Goal: Task Accomplishment & Management: Complete application form

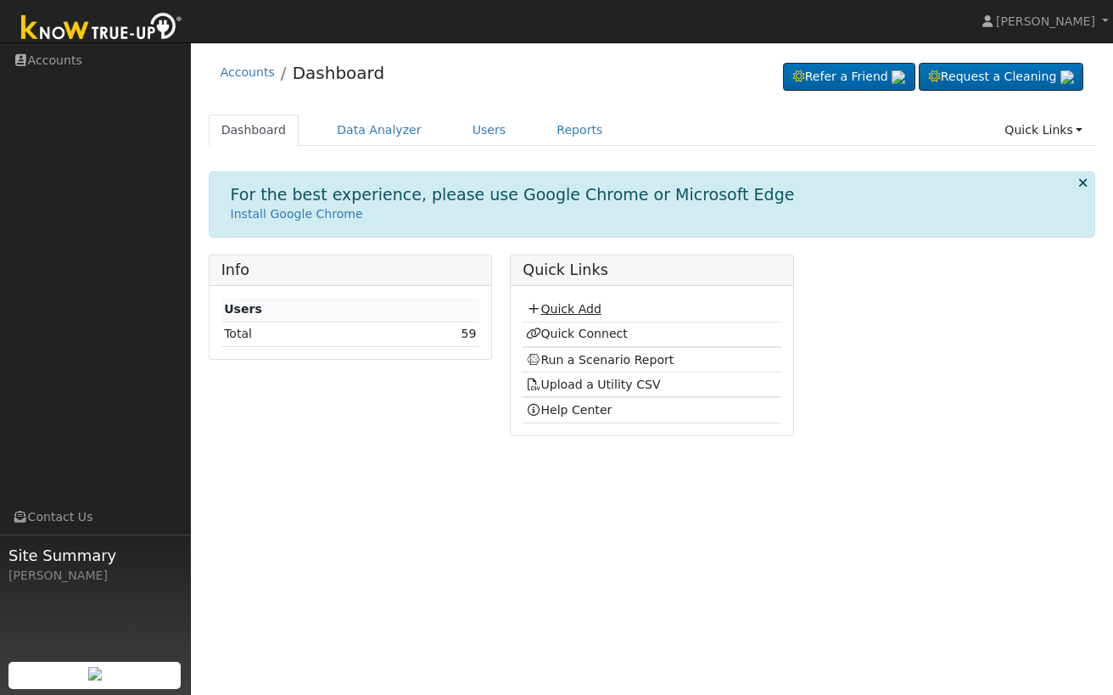
click at [577, 302] on link "Quick Add" at bounding box center [563, 309] width 75 height 14
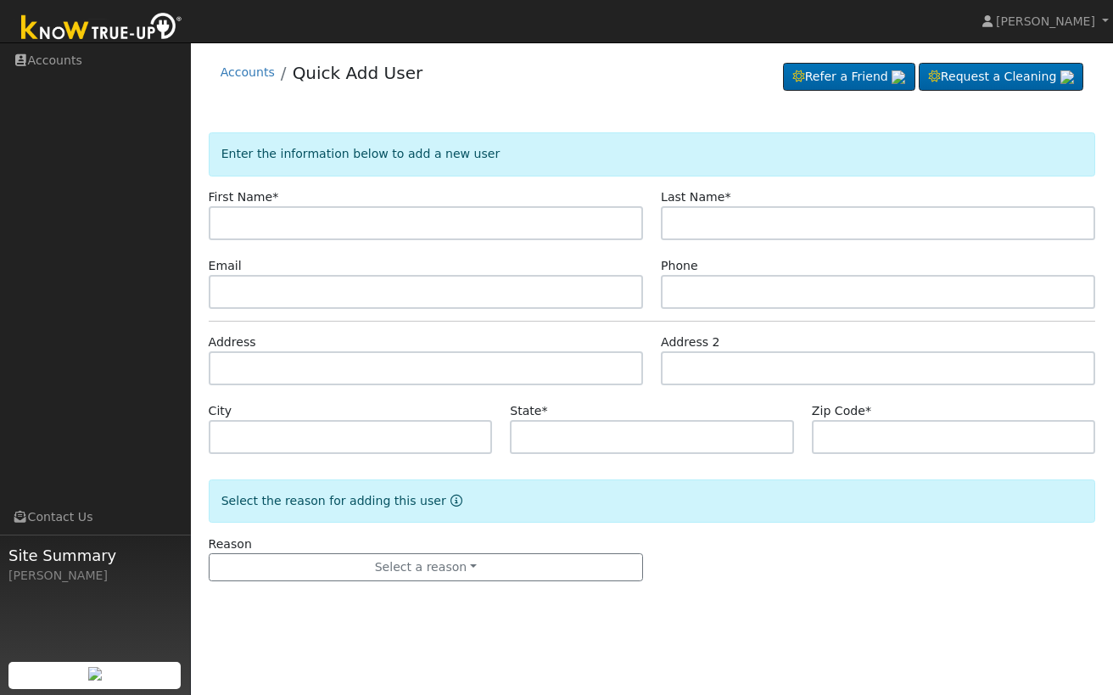
click at [467, 230] on input "text" at bounding box center [426, 223] width 434 height 34
paste input "Laura"
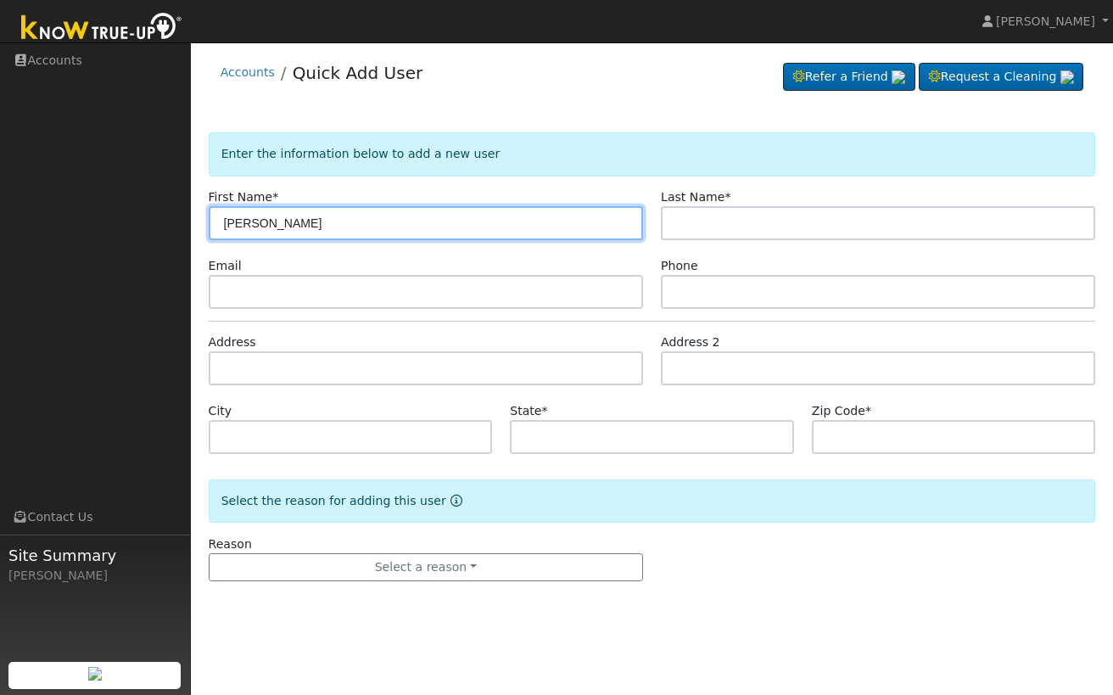
type input "Laura"
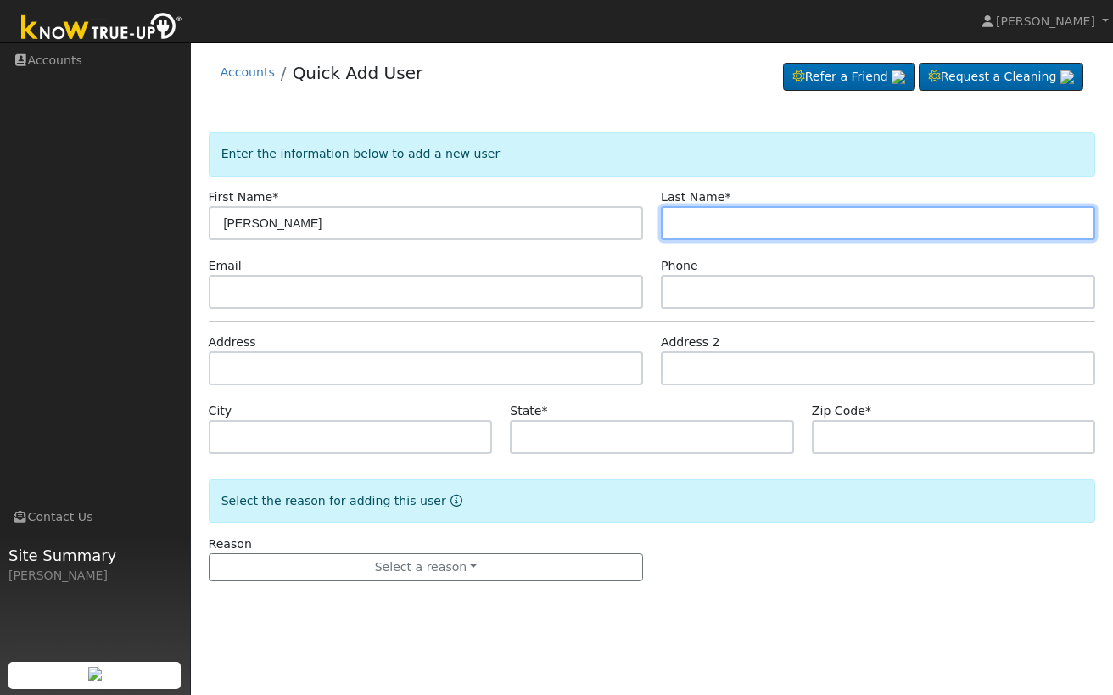
paste input "Arguello"
type input "Arguello"
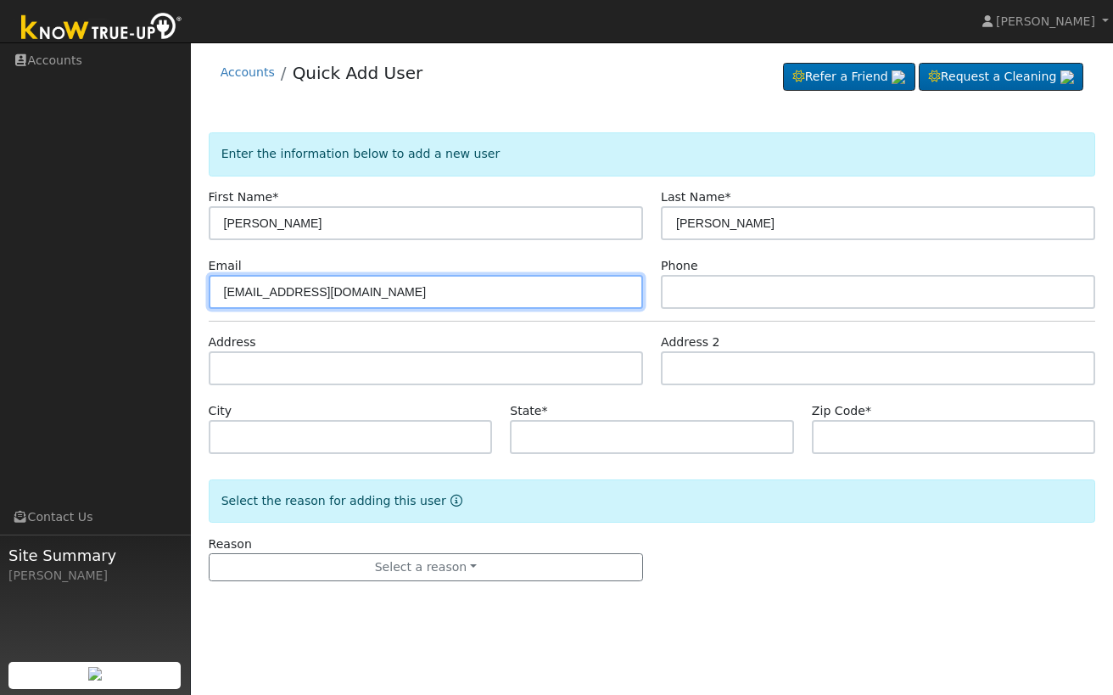
type input "coortteoo@gmail.com"
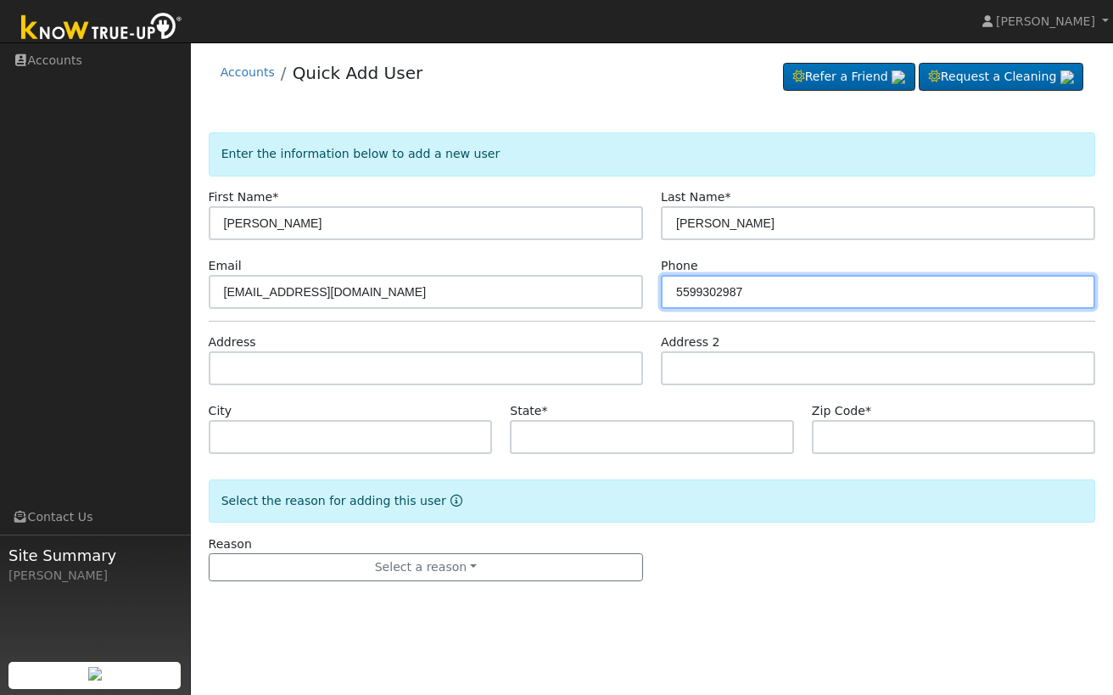
type input "5599302987"
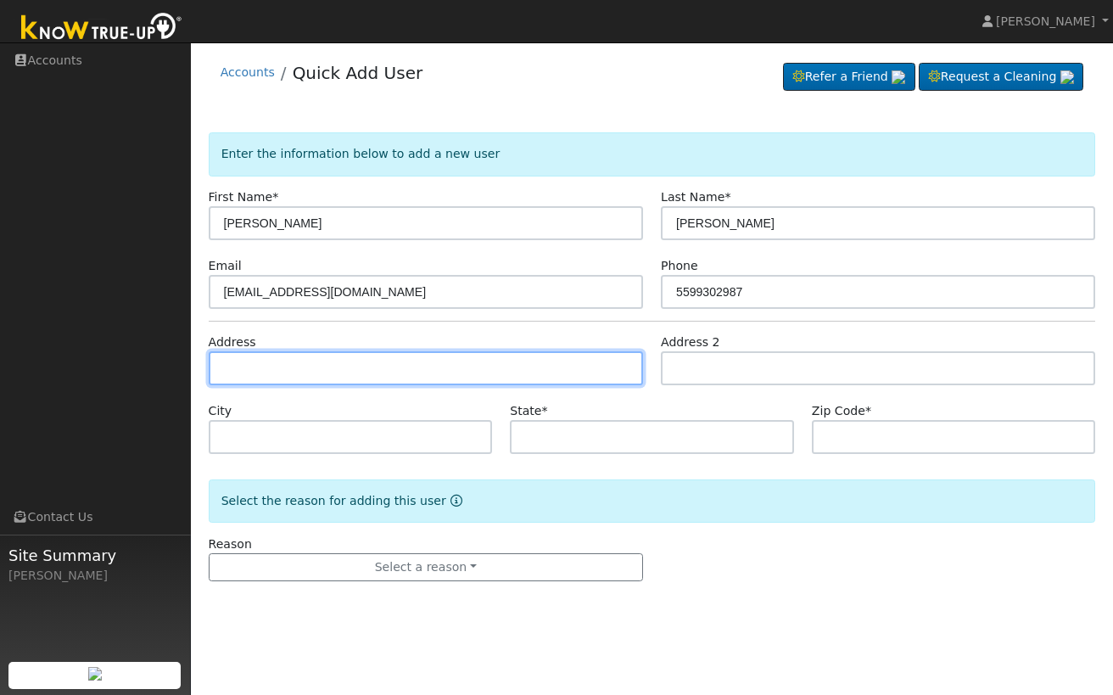
paste input "4645 N Tamera Ave"
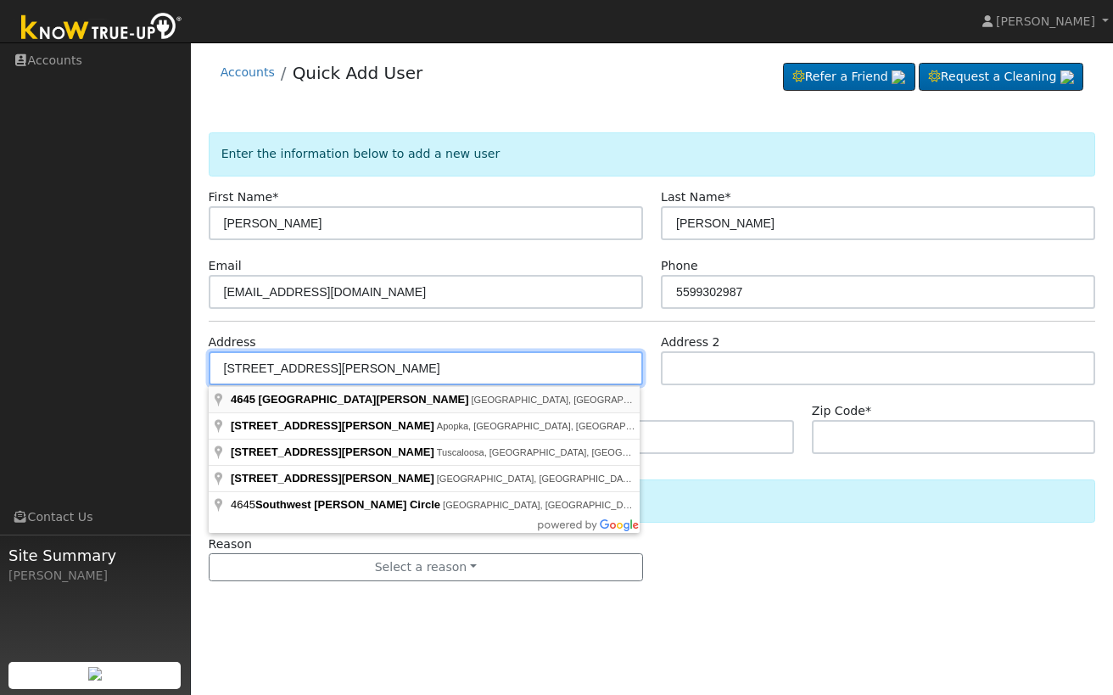
type input "4645 North Tamera Avenue"
type input "Fresno"
type input "CA"
type input "93722"
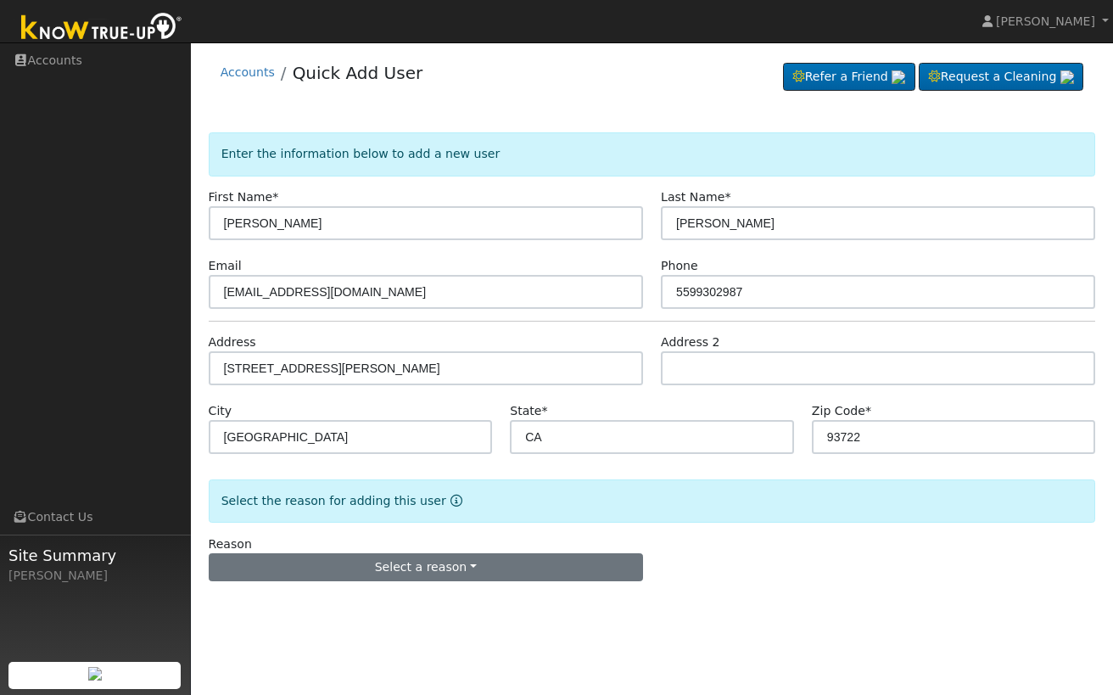
click at [546, 572] on button "Select a reason" at bounding box center [426, 567] width 434 height 29
click at [366, 599] on link "New lead" at bounding box center [303, 602] width 187 height 24
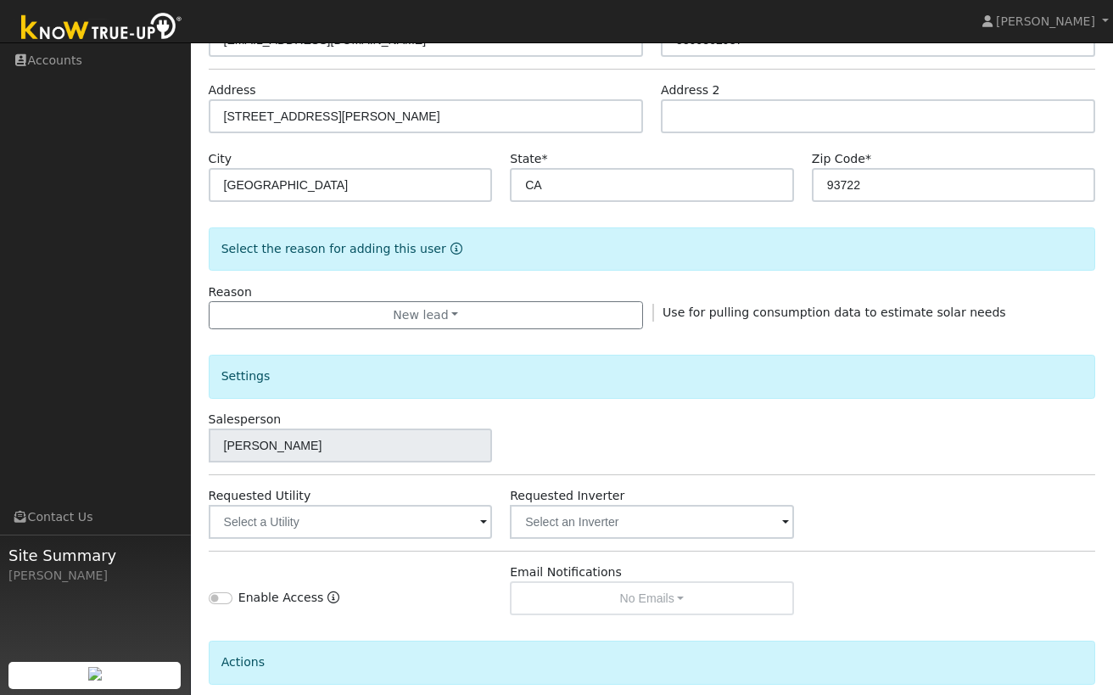
scroll to position [276, 0]
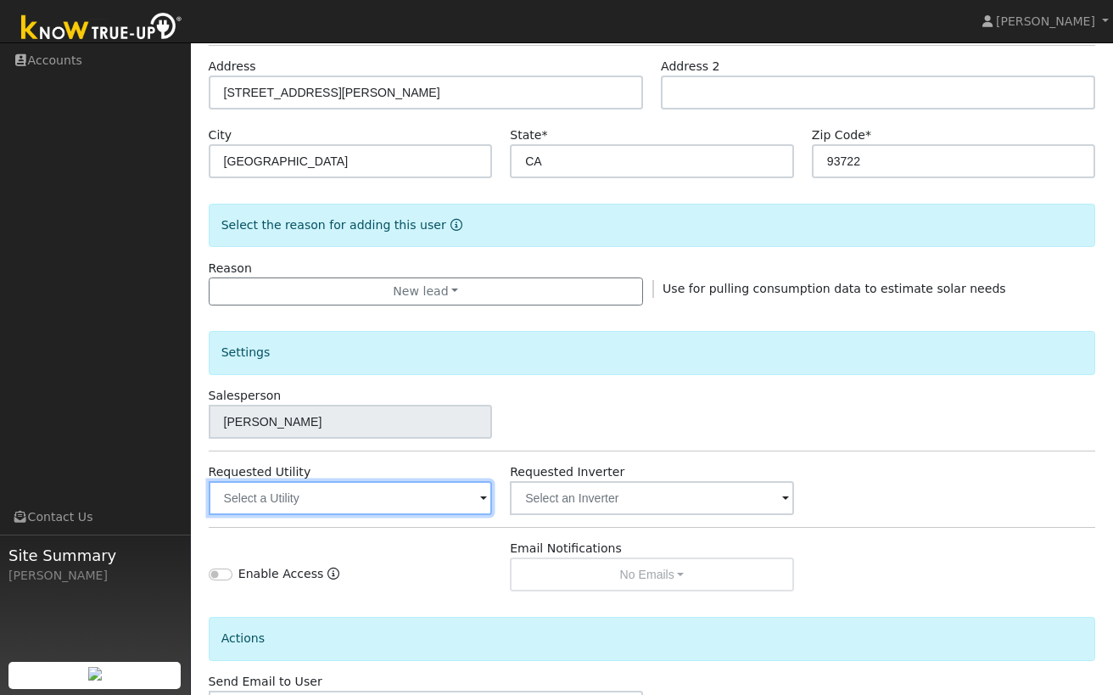
click at [382, 505] on input "text" at bounding box center [351, 498] width 284 height 34
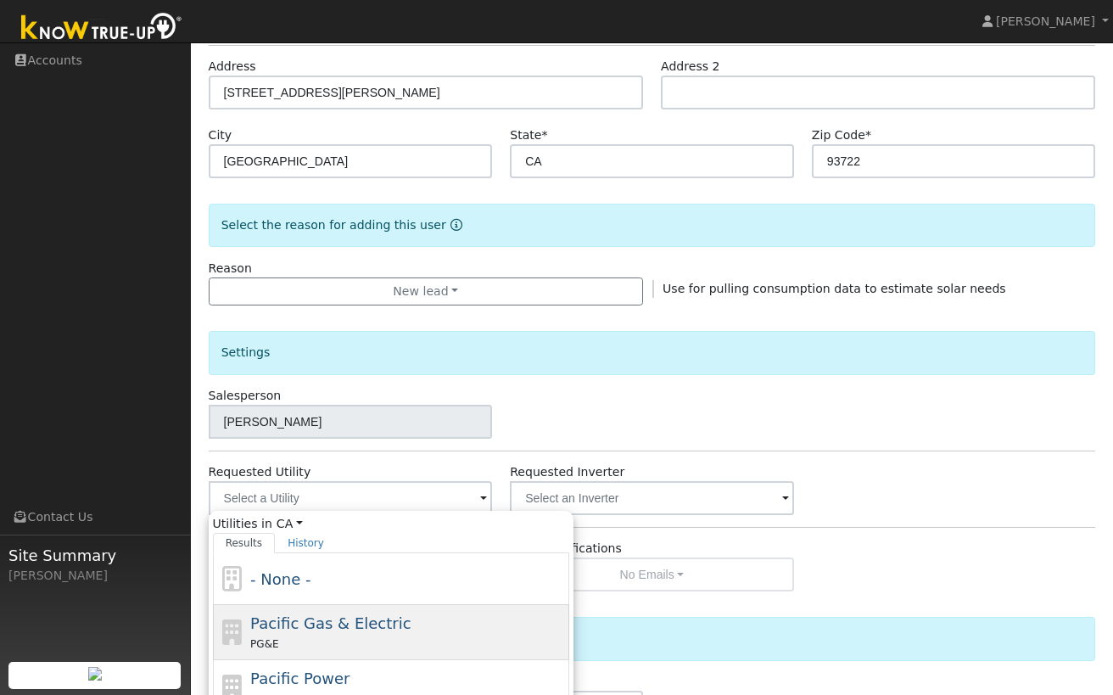
click at [385, 620] on span "Pacific Gas & Electric" at bounding box center [330, 623] width 160 height 18
type input "Pacific Gas & Electric"
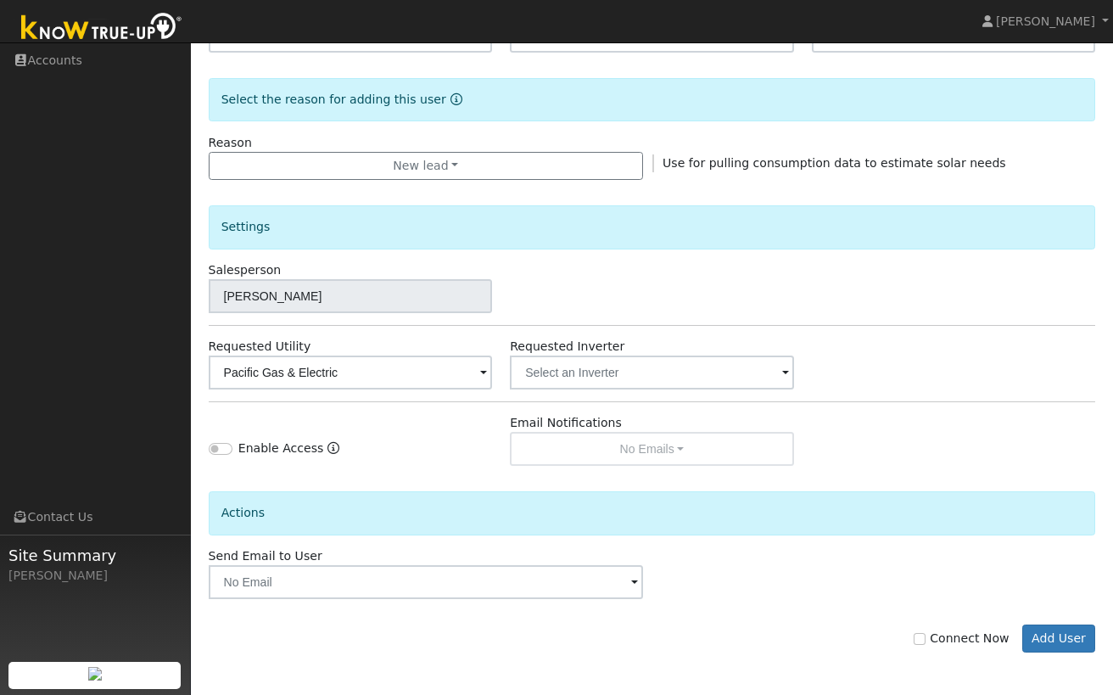
scroll to position [401, 0]
click at [924, 638] on input "Connect Now" at bounding box center [920, 639] width 12 height 12
checkbox input "true"
click at [1054, 635] on button "Add User" at bounding box center [1059, 638] width 74 height 29
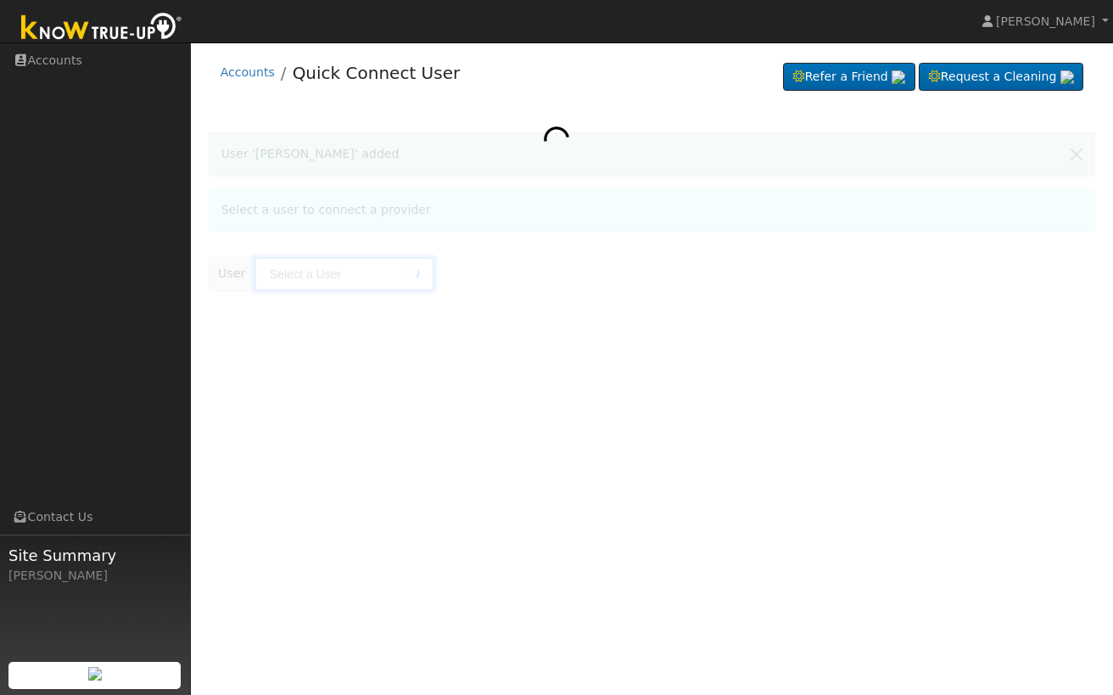
type input "[PERSON_NAME]"
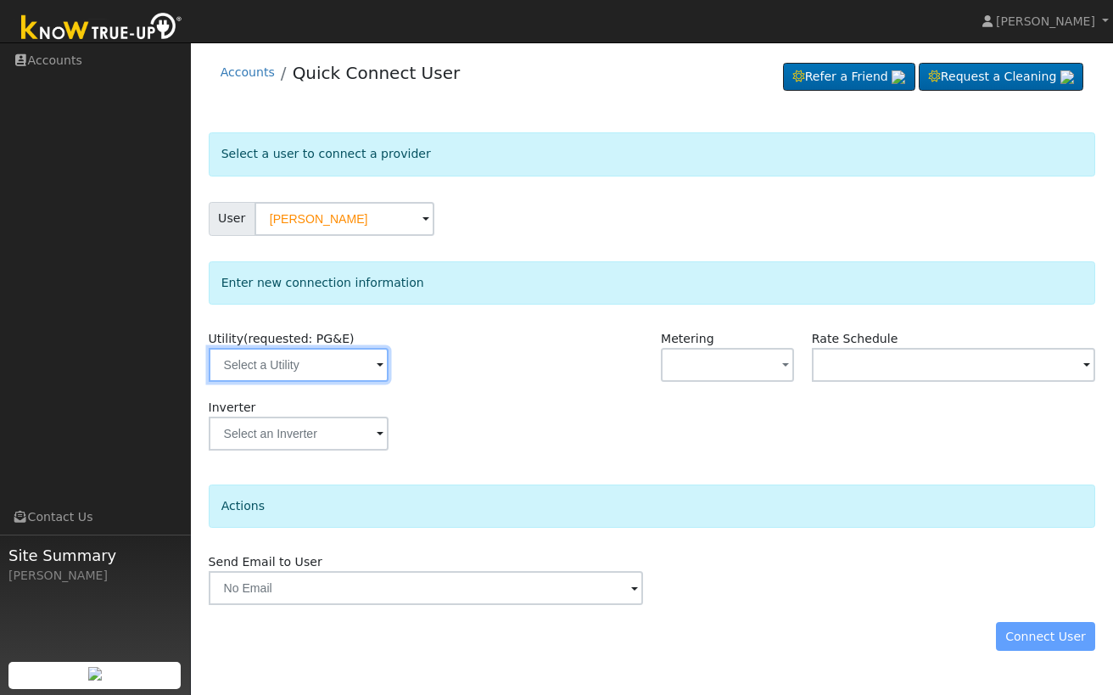
click at [312, 364] on input "text" at bounding box center [299, 365] width 180 height 34
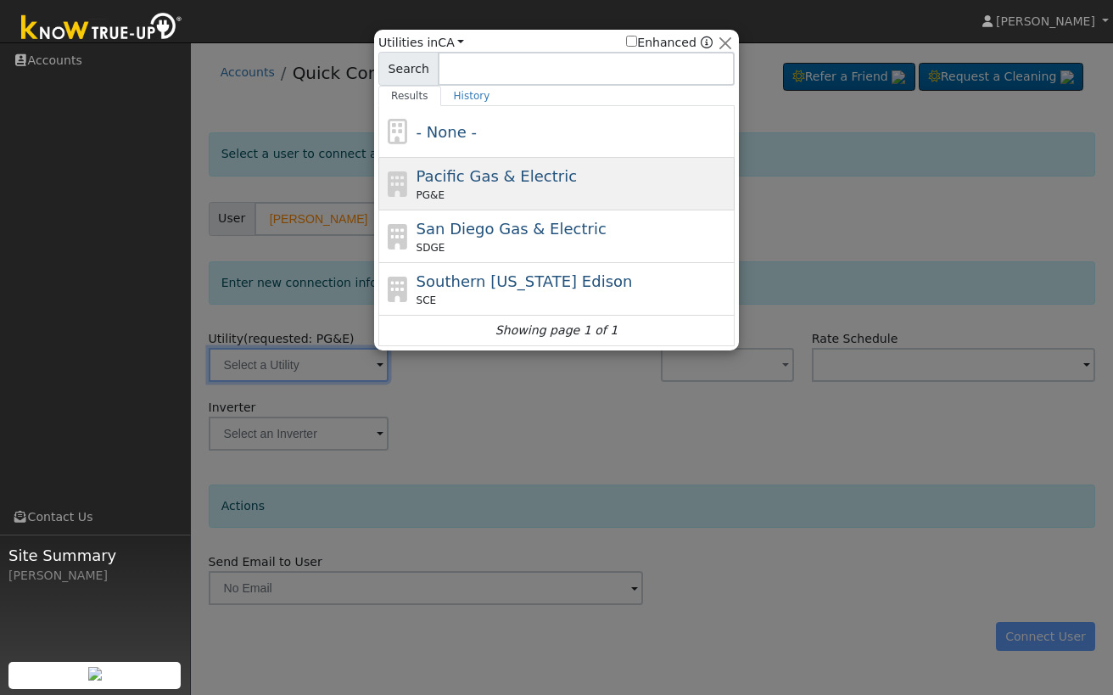
click at [538, 169] on span "Pacific Gas & Electric" at bounding box center [497, 176] width 160 height 18
type input "PG&E"
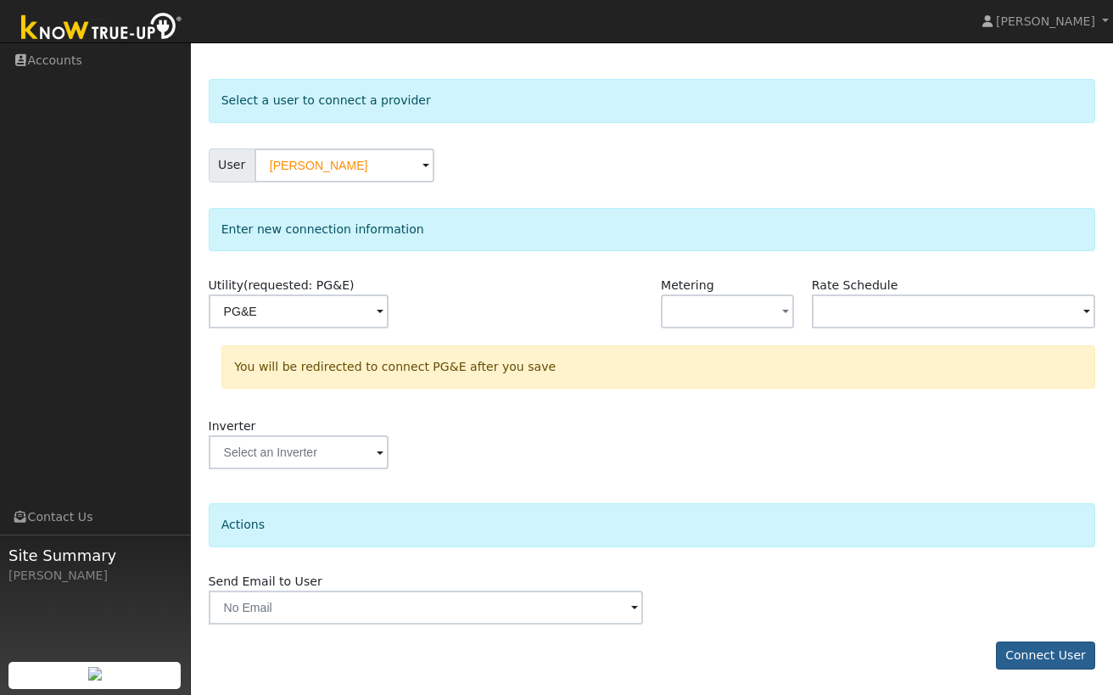
scroll to position [53, 0]
click at [1039, 654] on button "Connect User" at bounding box center [1046, 656] width 100 height 29
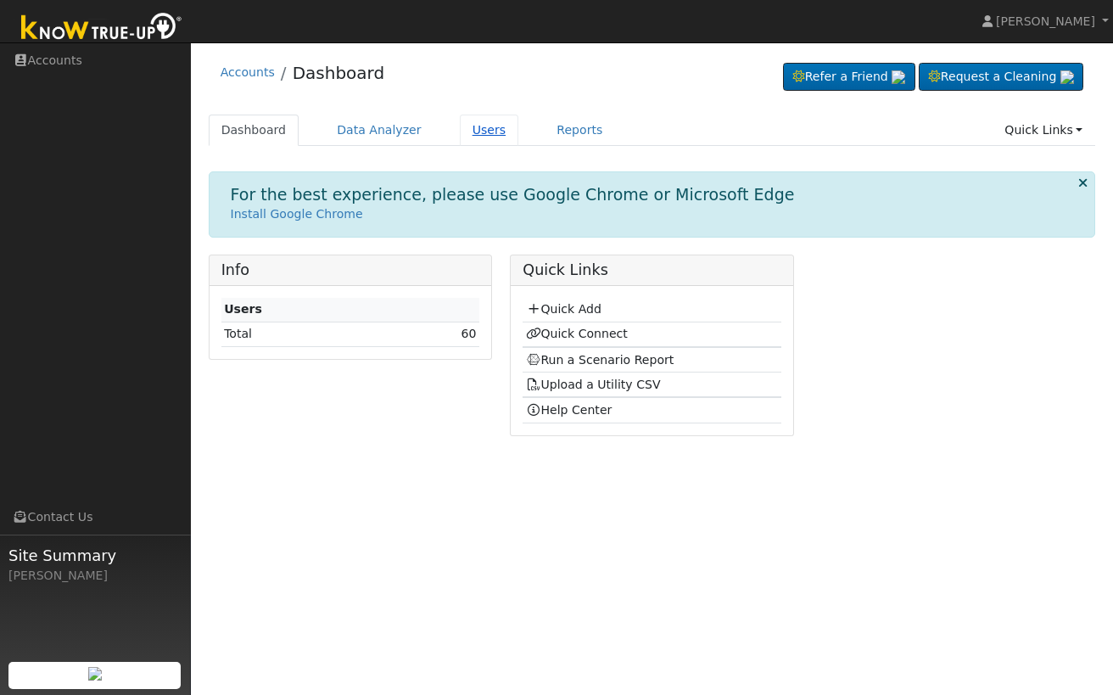
click at [472, 132] on link "Users" at bounding box center [489, 130] width 59 height 31
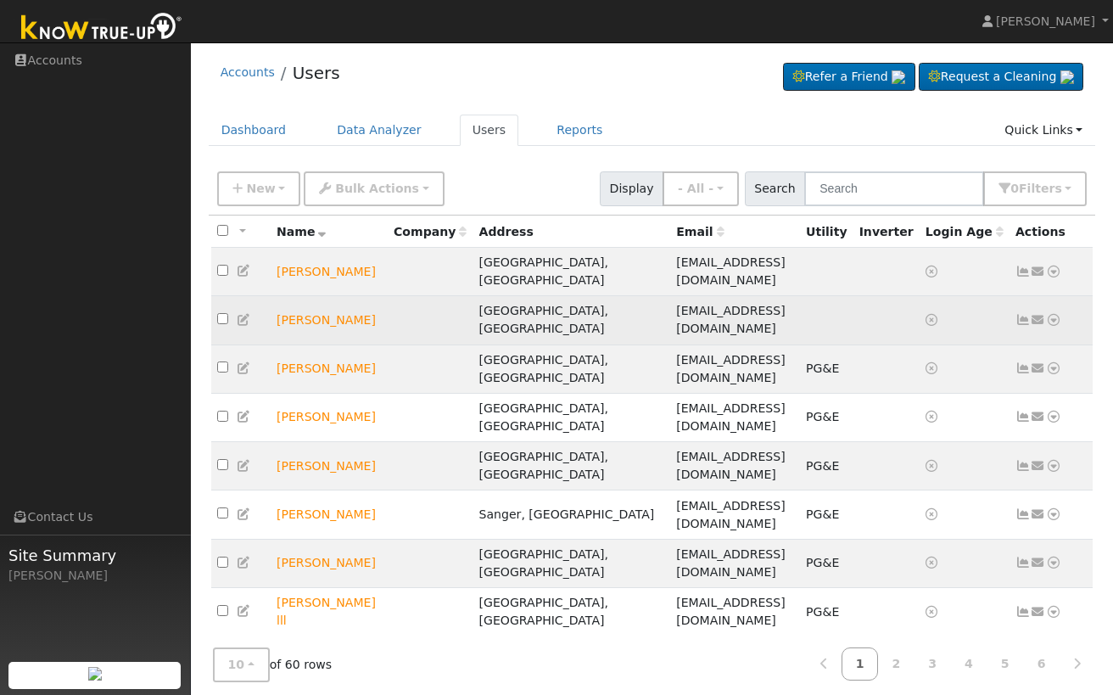
click at [1056, 314] on icon at bounding box center [1053, 320] width 15 height 12
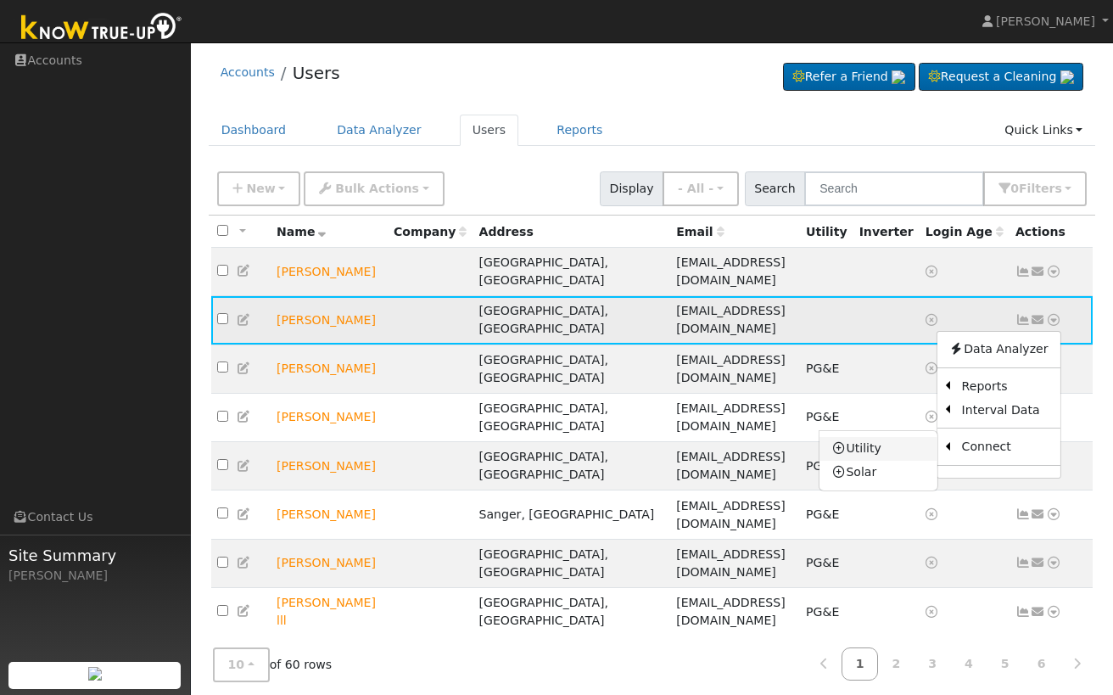
click at [901, 437] on link "Utility" at bounding box center [878, 449] width 118 height 24
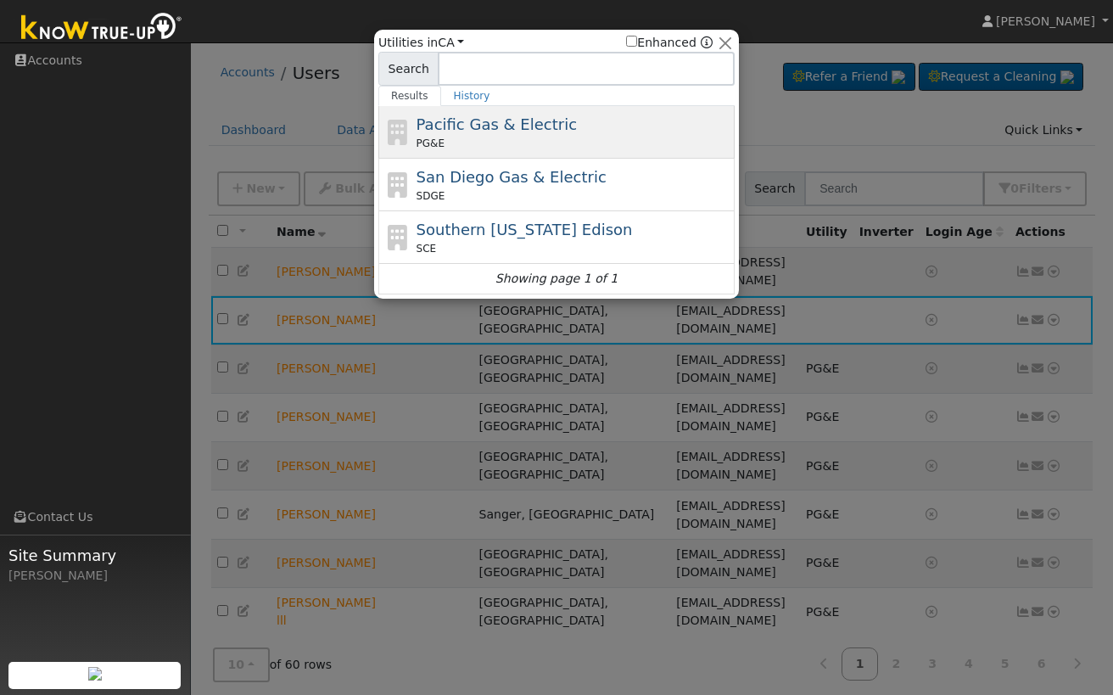
click at [559, 134] on div "Pacific Gas & Electric PG&E" at bounding box center [574, 132] width 315 height 38
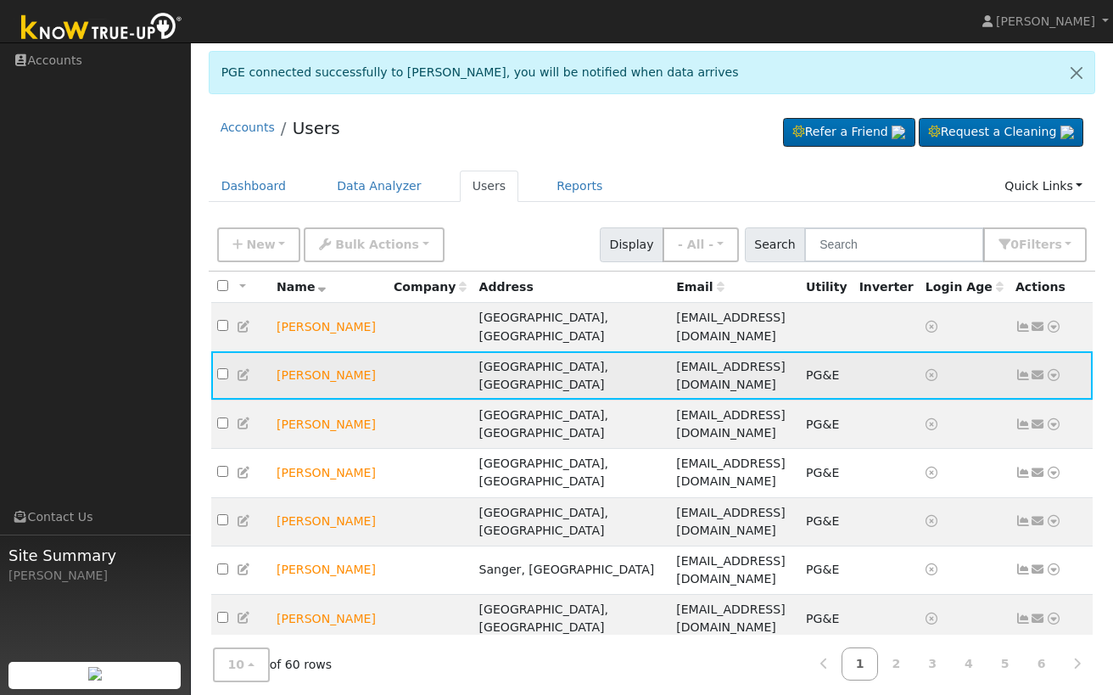
click at [1059, 369] on icon at bounding box center [1053, 375] width 15 height 12
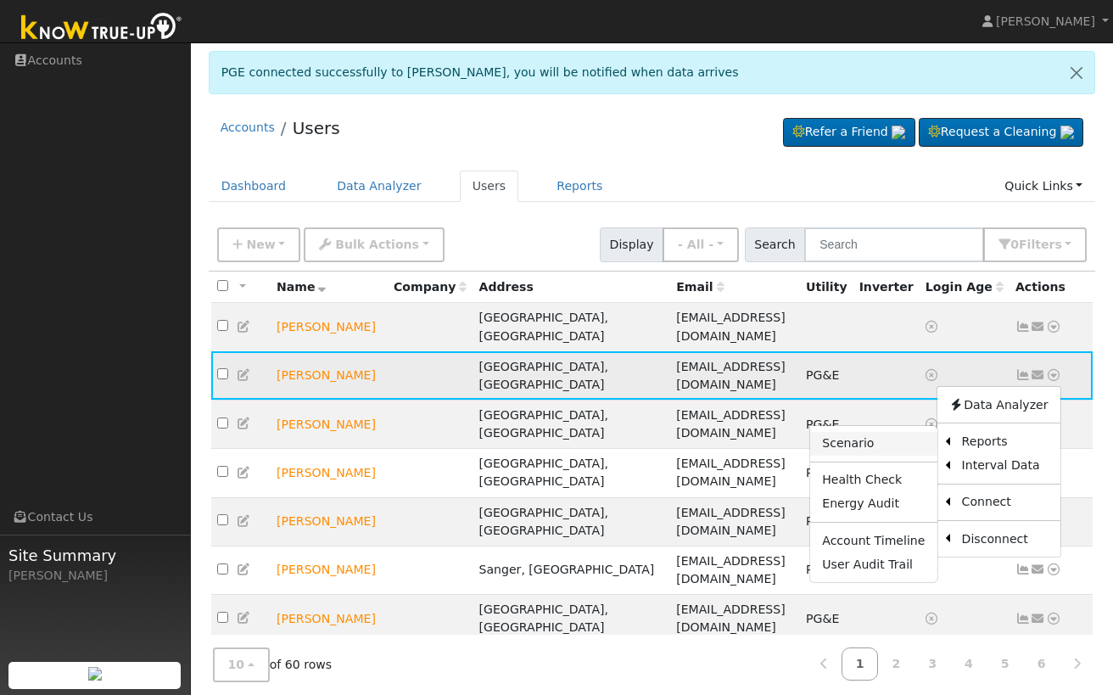
click at [896, 432] on link "Scenario" at bounding box center [873, 444] width 126 height 24
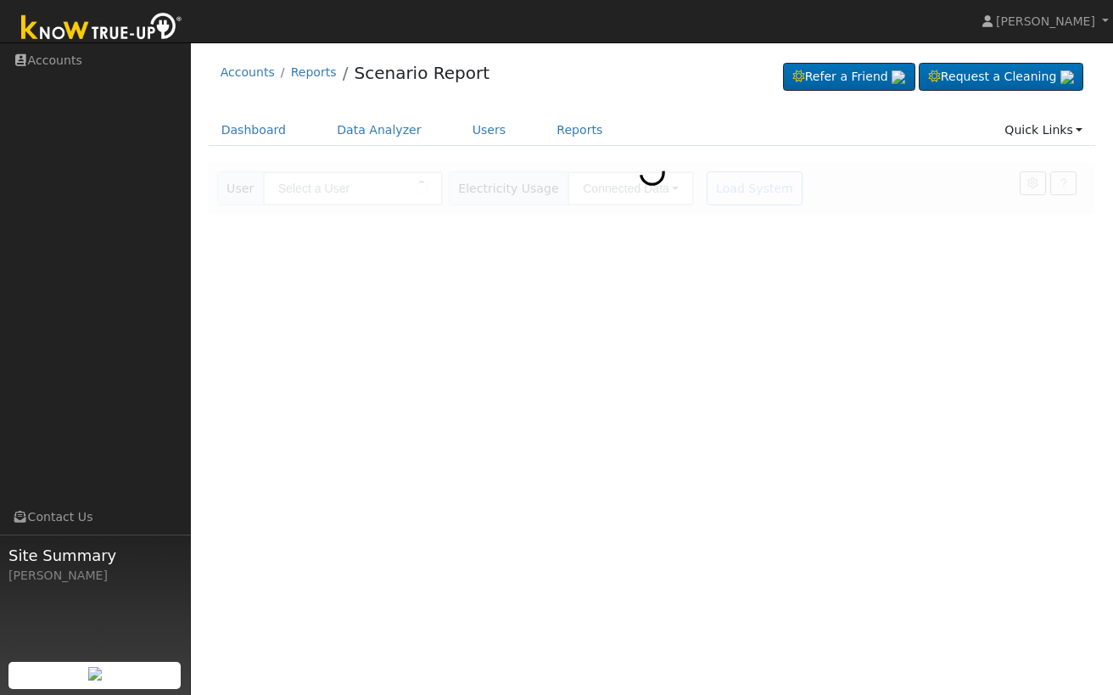
type input "[PERSON_NAME]"
type input "Pacific Gas & Electric"
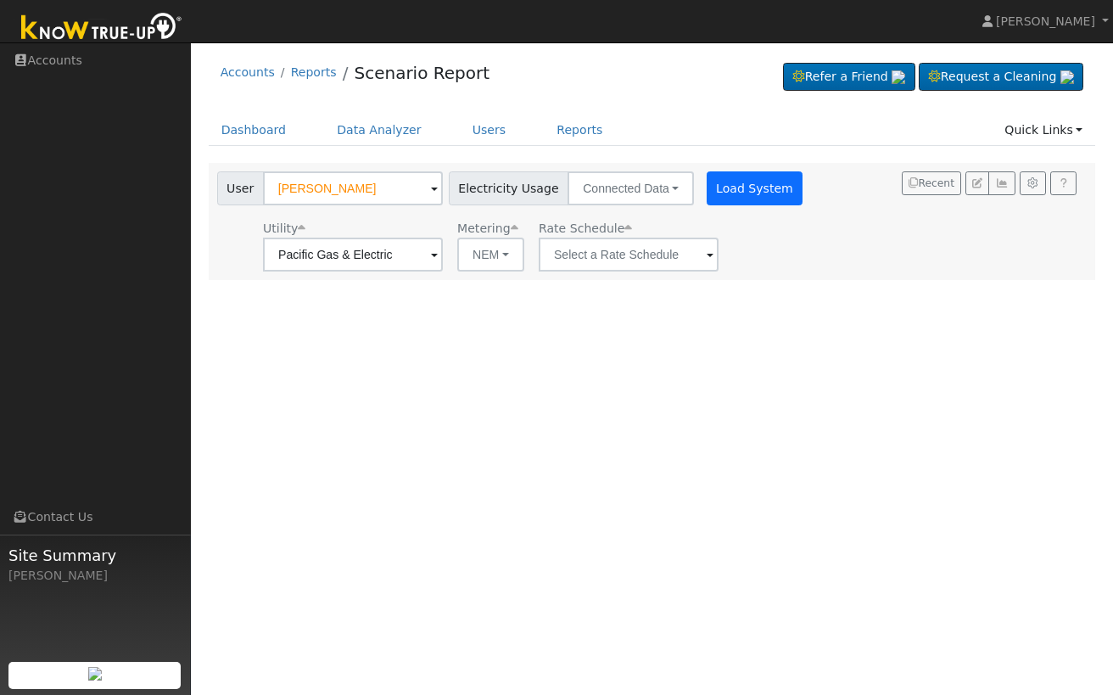
click at [713, 191] on button "Load System" at bounding box center [755, 188] width 97 height 34
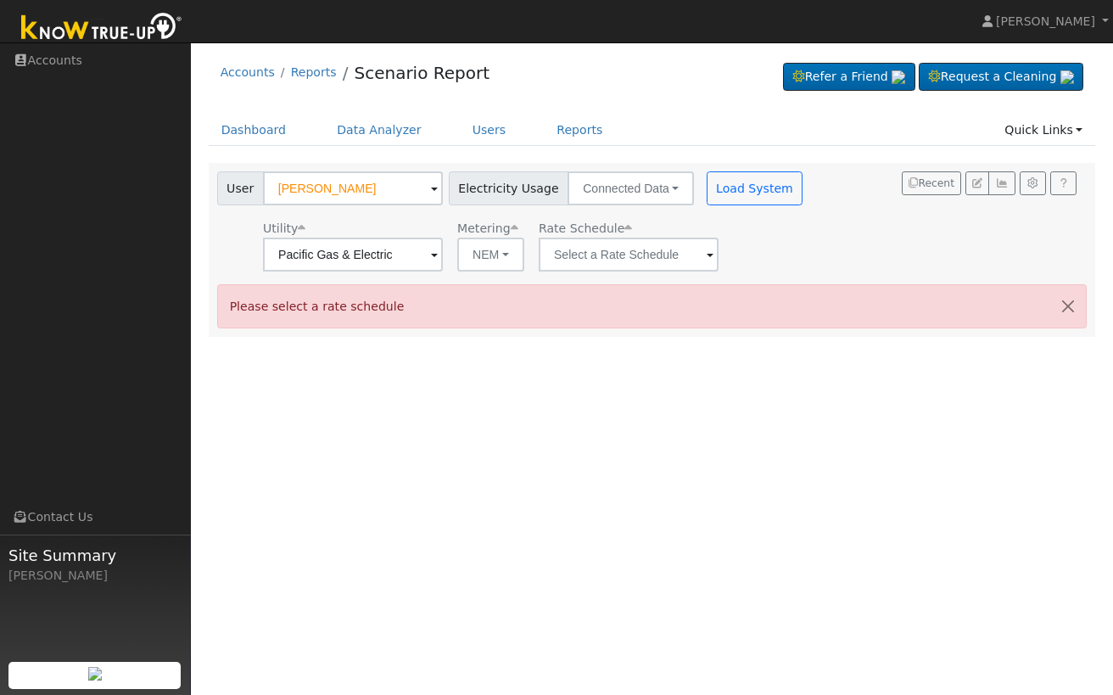
click at [744, 308] on div "Please select a rate schedule" at bounding box center [652, 305] width 870 height 43
click at [443, 253] on input "text" at bounding box center [353, 255] width 180 height 34
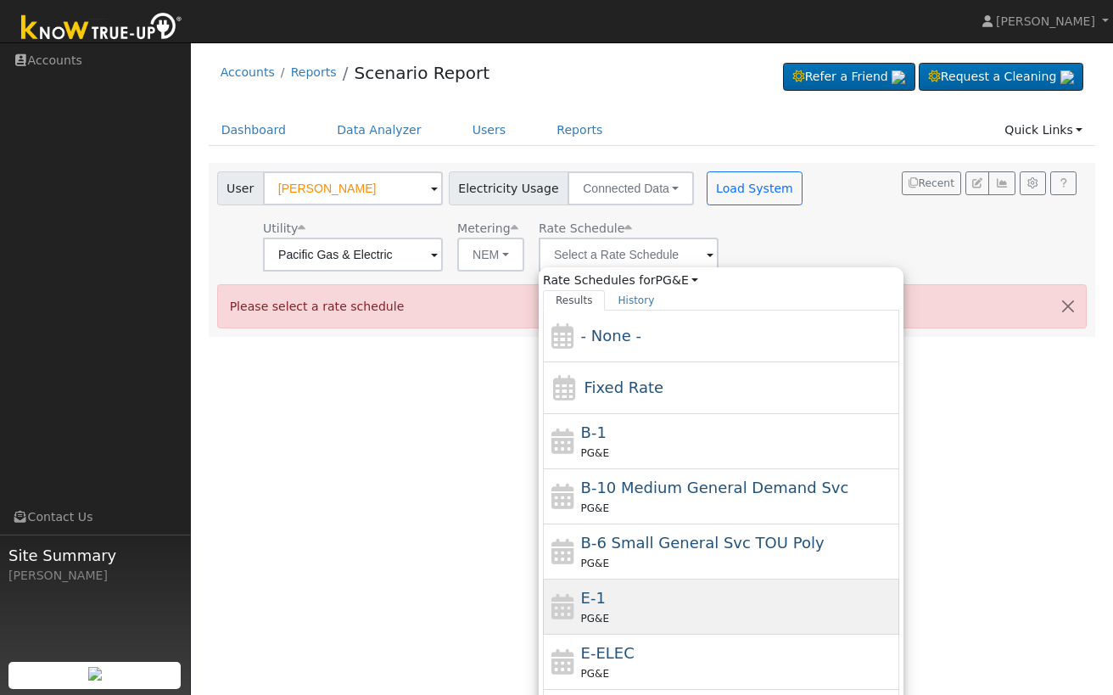
click at [683, 605] on div "E-1 PG&E" at bounding box center [738, 606] width 315 height 41
type input "E-1"
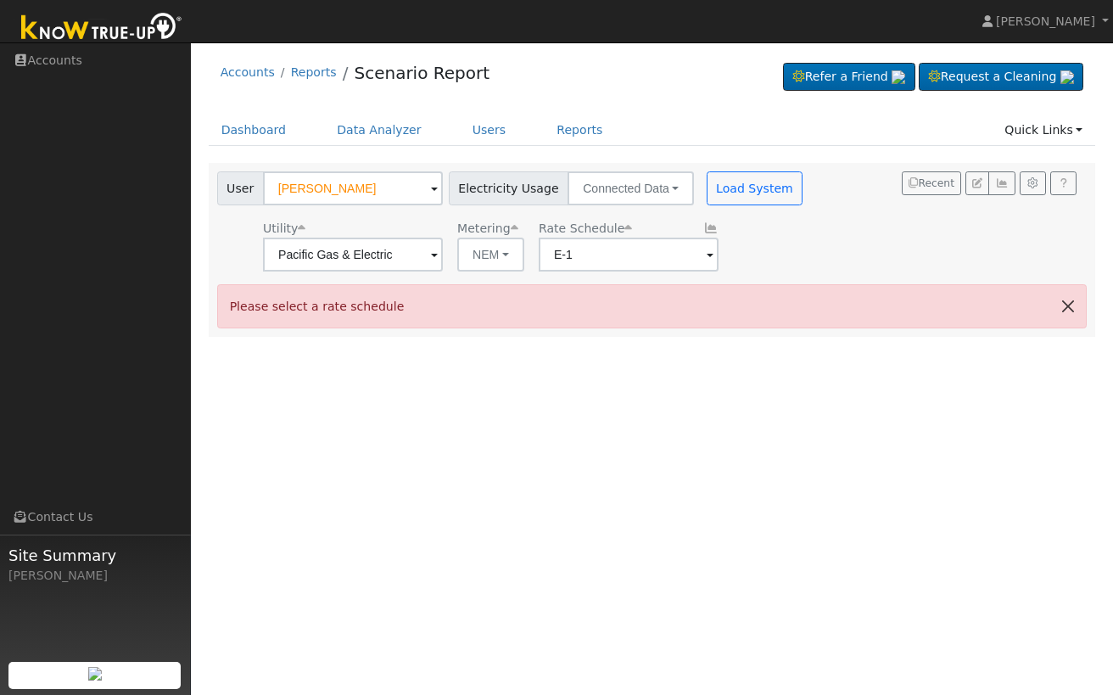
click at [1072, 305] on button "button" at bounding box center [1068, 306] width 36 height 42
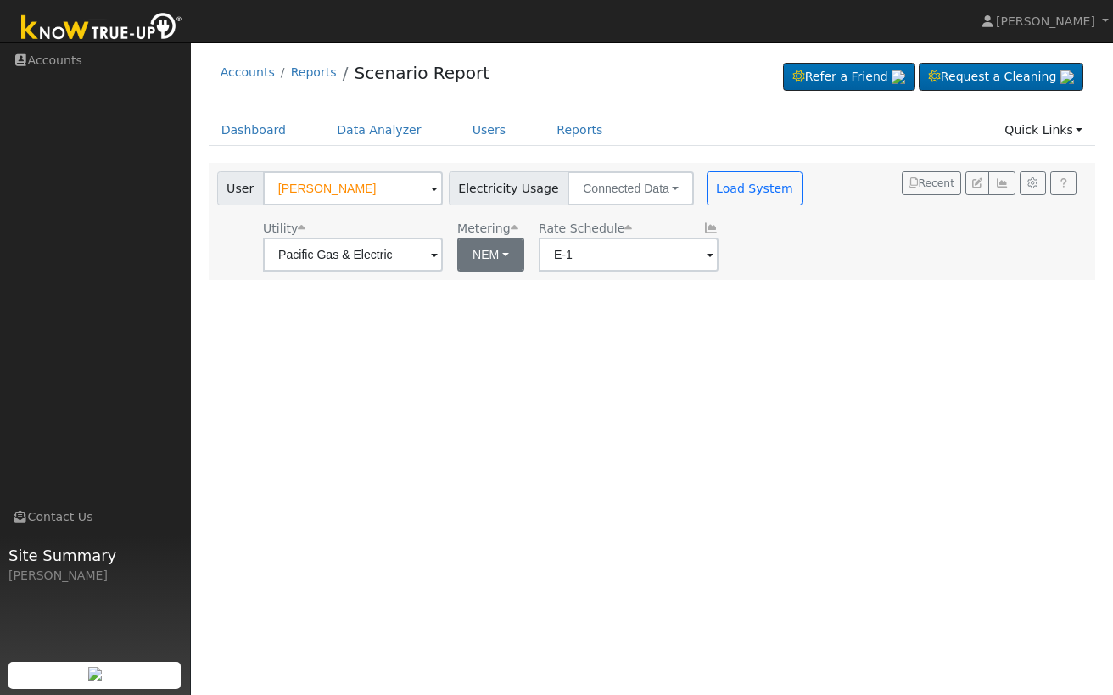
click at [457, 251] on button "NEM" at bounding box center [490, 255] width 67 height 34
click at [495, 287] on link "NEM" at bounding box center [502, 292] width 118 height 24
click at [746, 184] on button "Load System" at bounding box center [755, 188] width 97 height 34
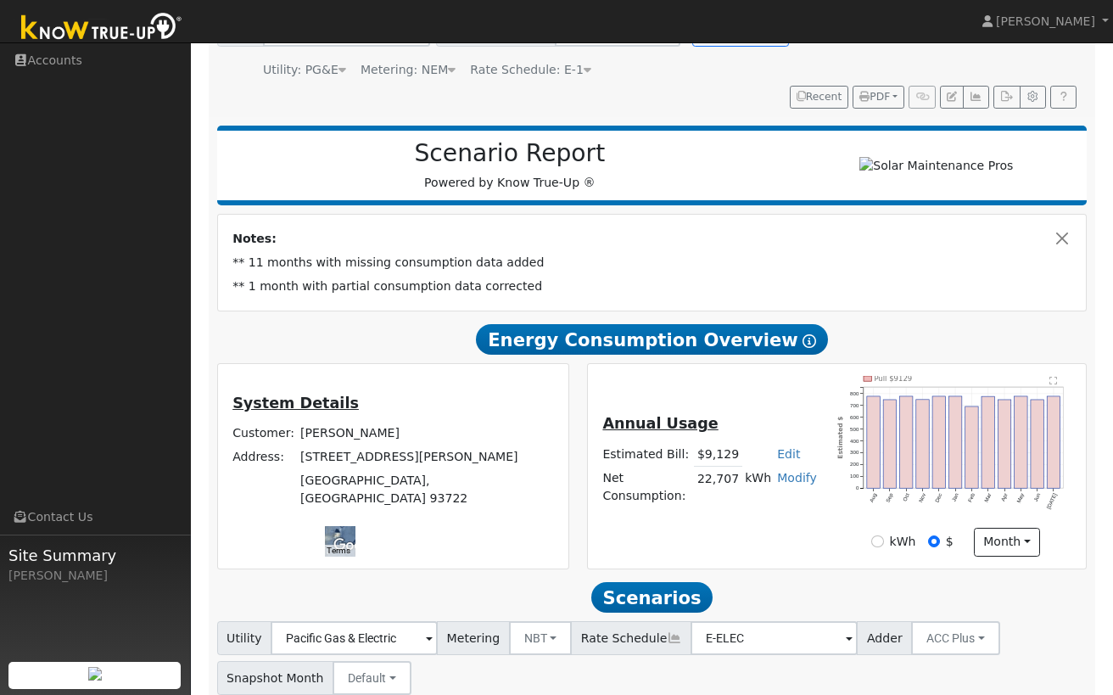
scroll to position [160, 0]
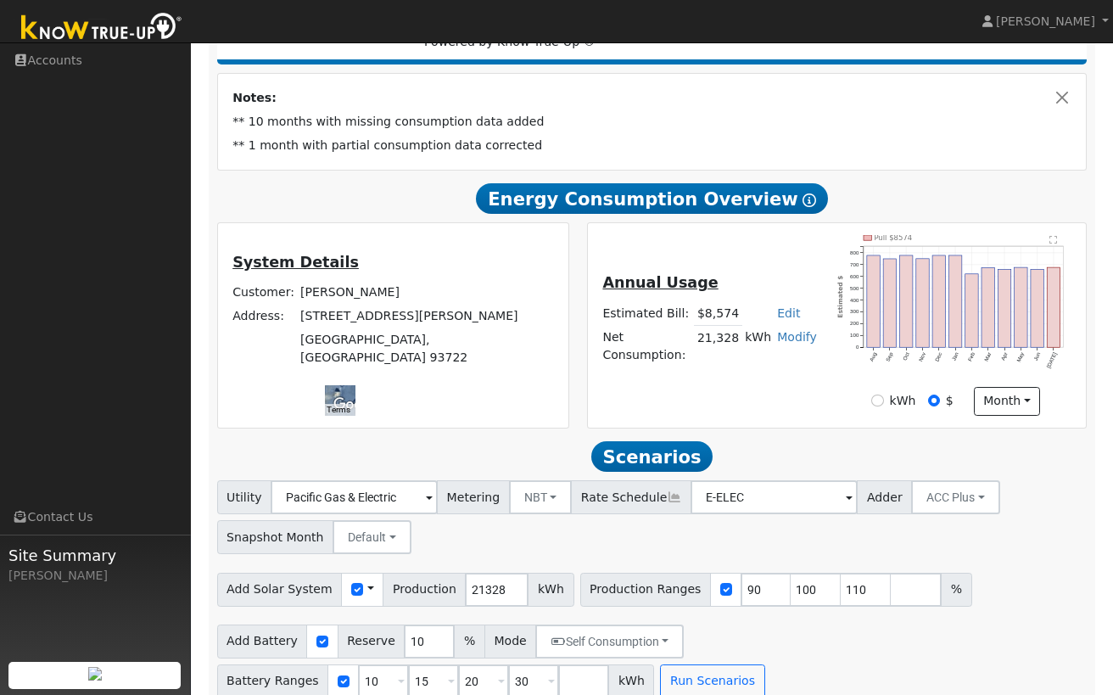
scroll to position [299, 0]
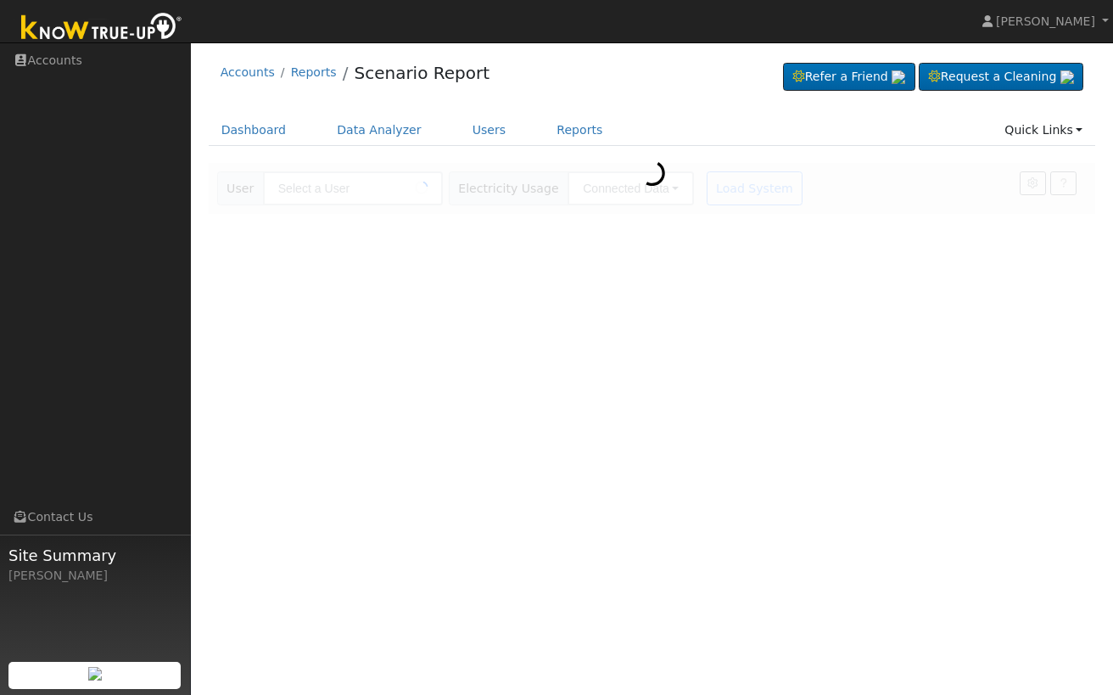
type input "[PERSON_NAME]"
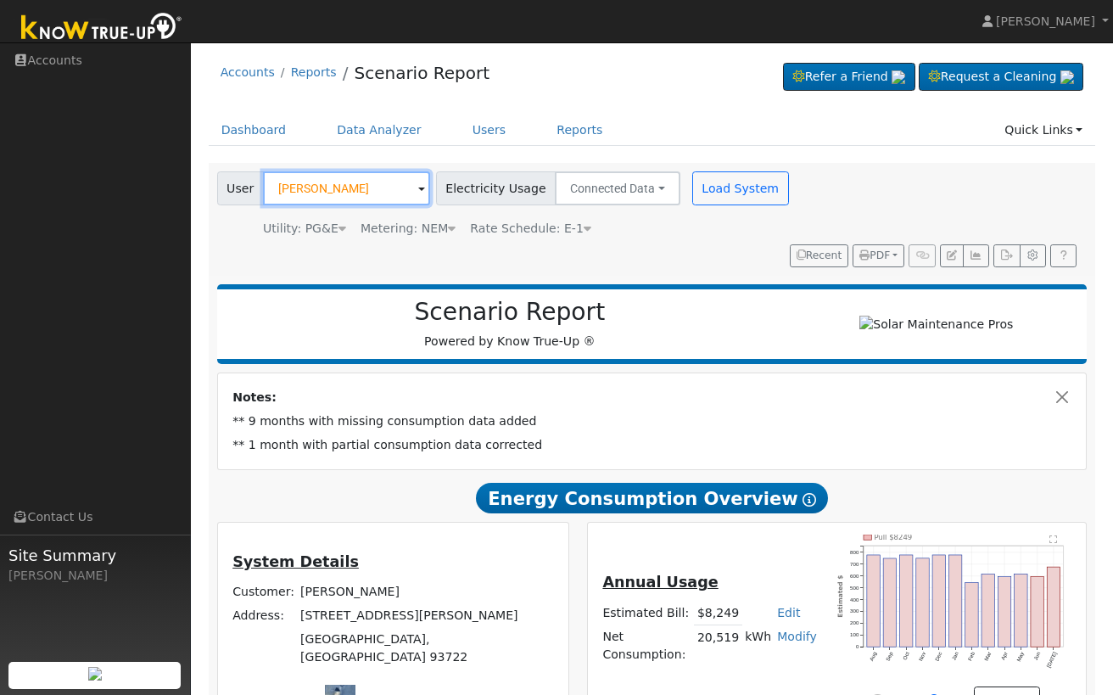
click at [393, 196] on input "[PERSON_NAME]" at bounding box center [346, 188] width 167 height 34
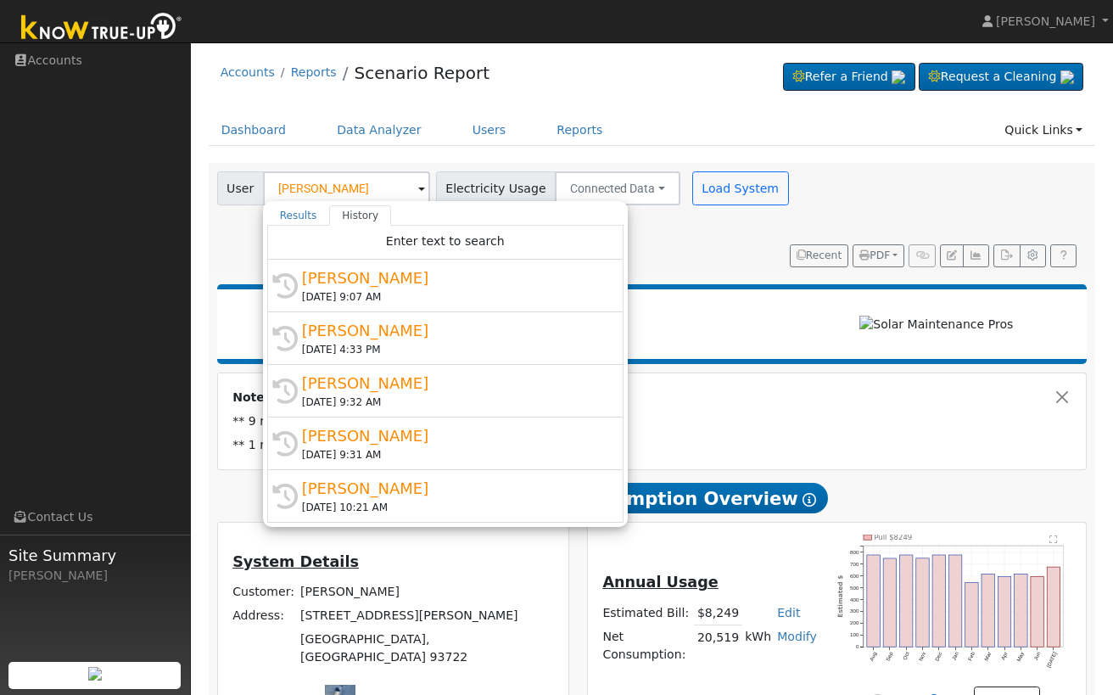
click at [593, 75] on div "Accounts Reports Scenario Report Refer a Friend Request a Cleaning" at bounding box center [652, 77] width 887 height 52
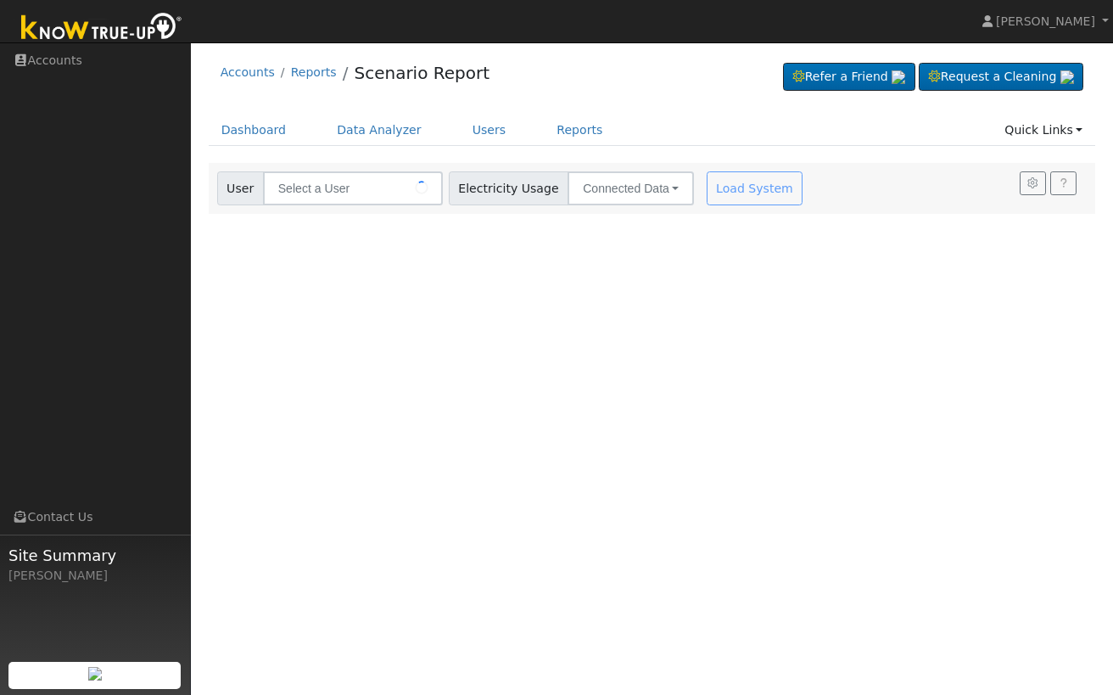
type input "[PERSON_NAME]"
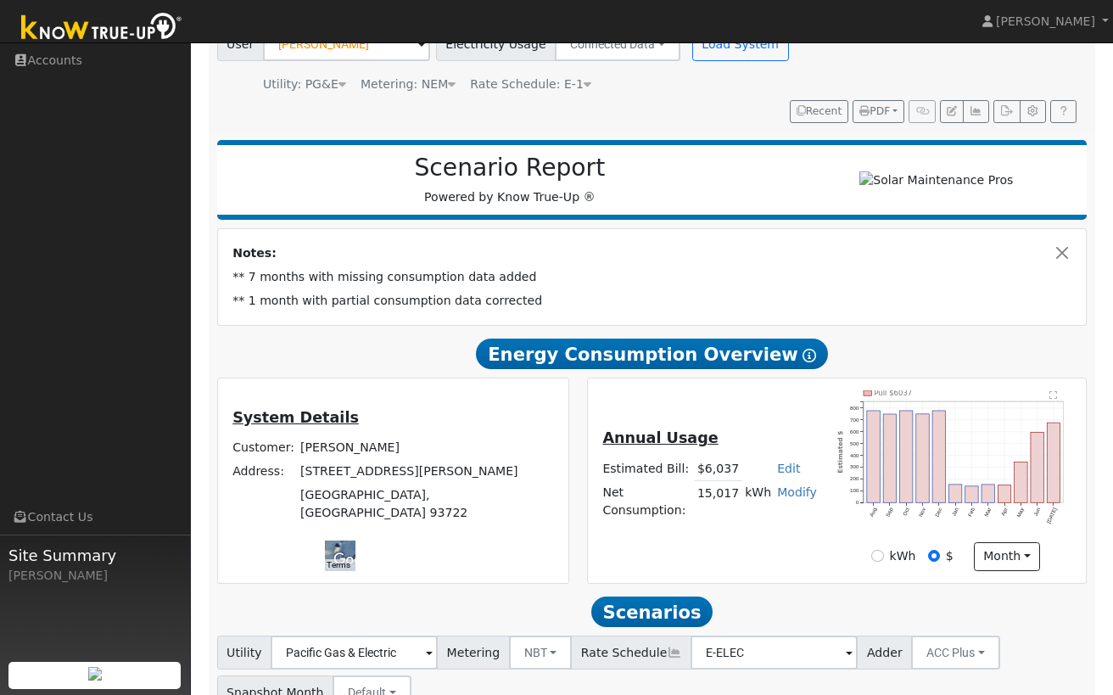
scroll to position [147, 0]
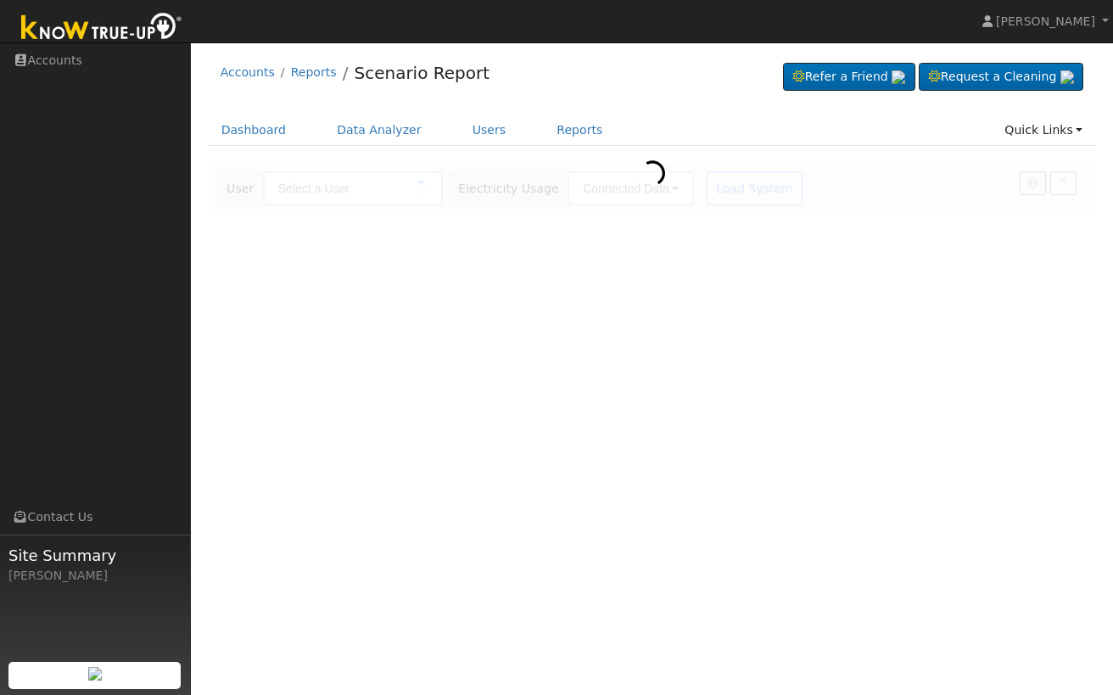
type input "[PERSON_NAME]"
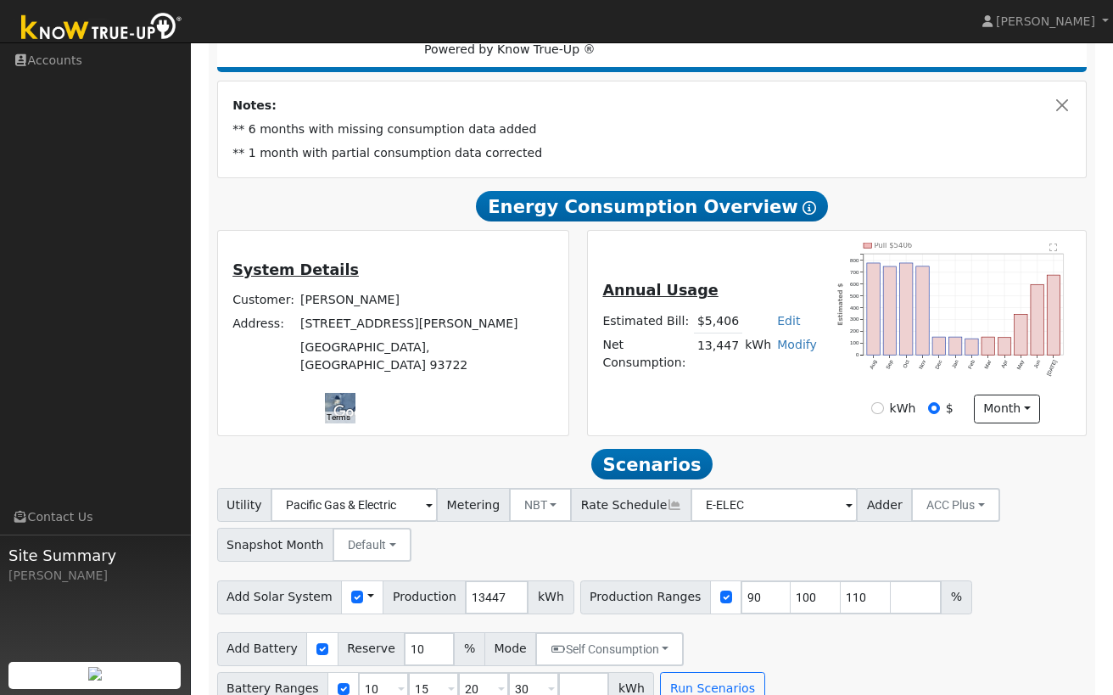
scroll to position [299, 0]
